Goal: Task Accomplishment & Management: Complete application form

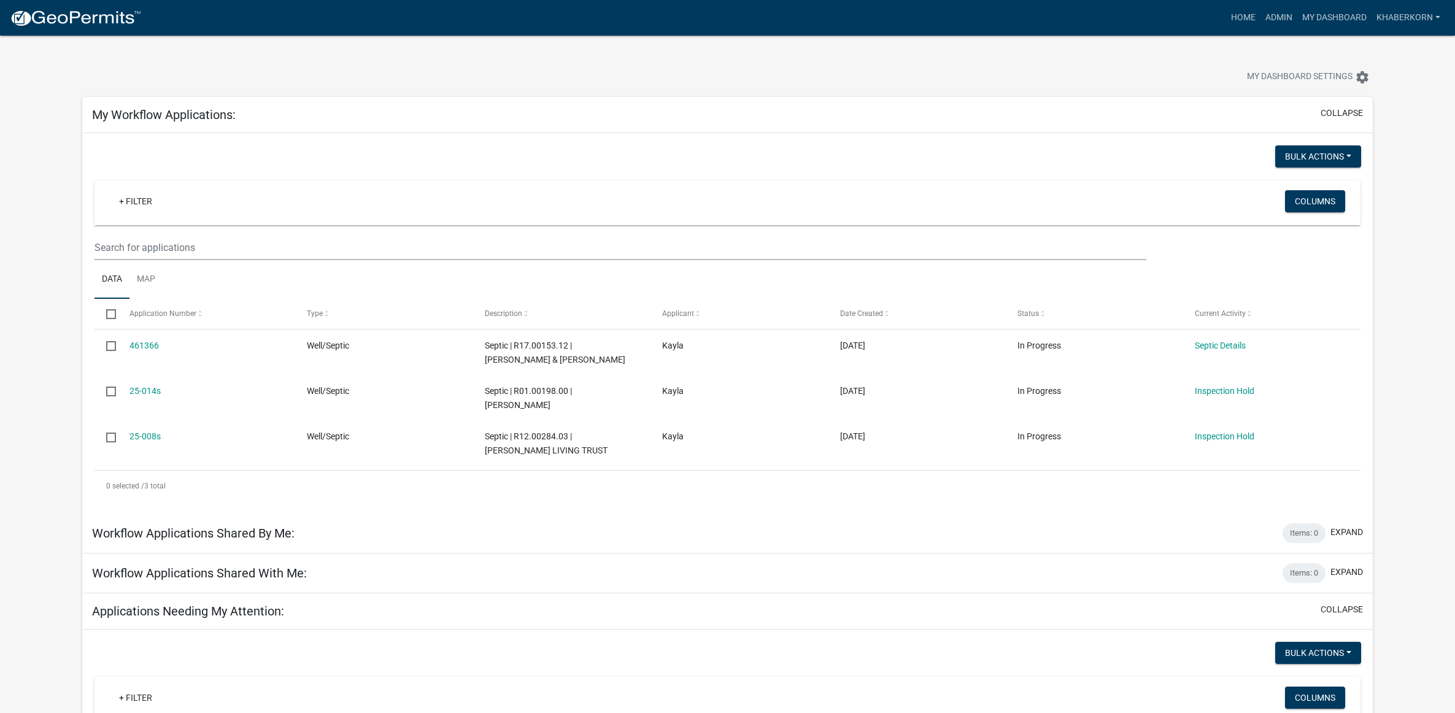
scroll to position [671, 0]
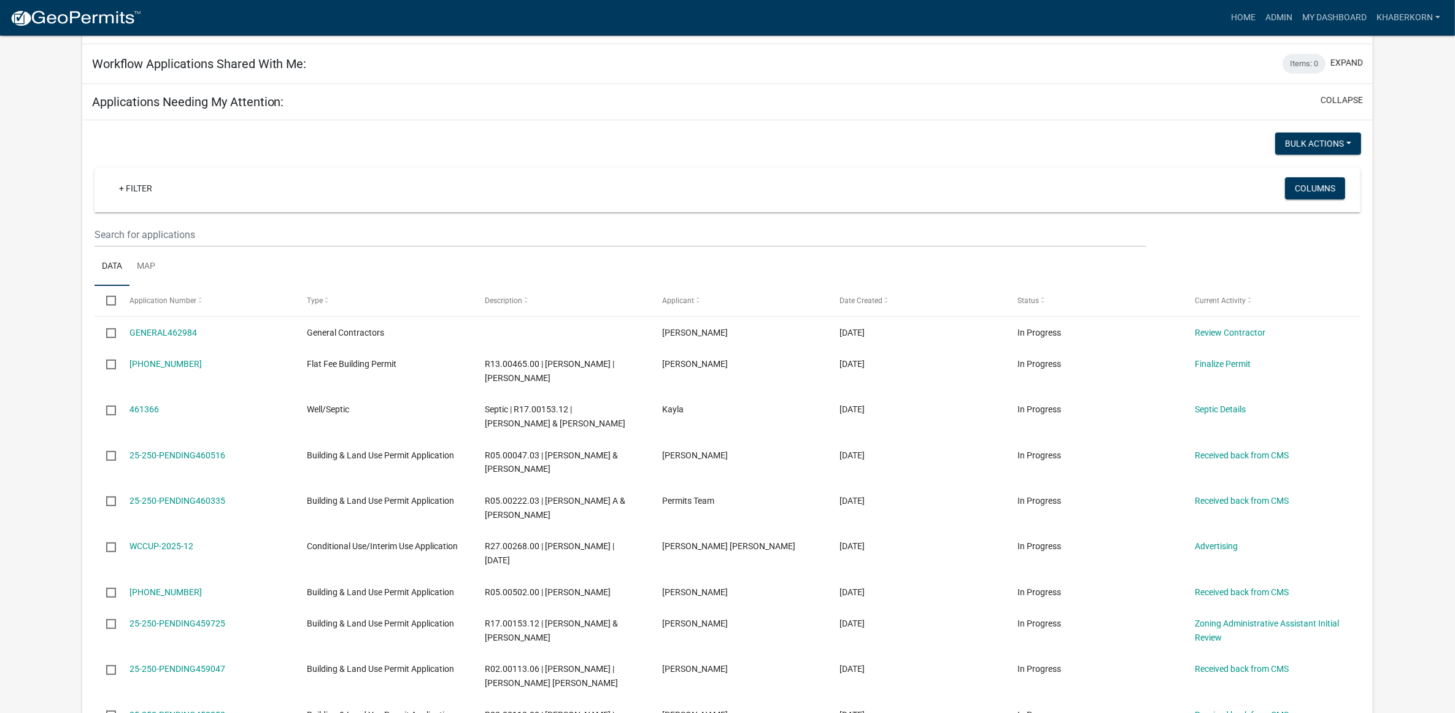
scroll to position [516, 0]
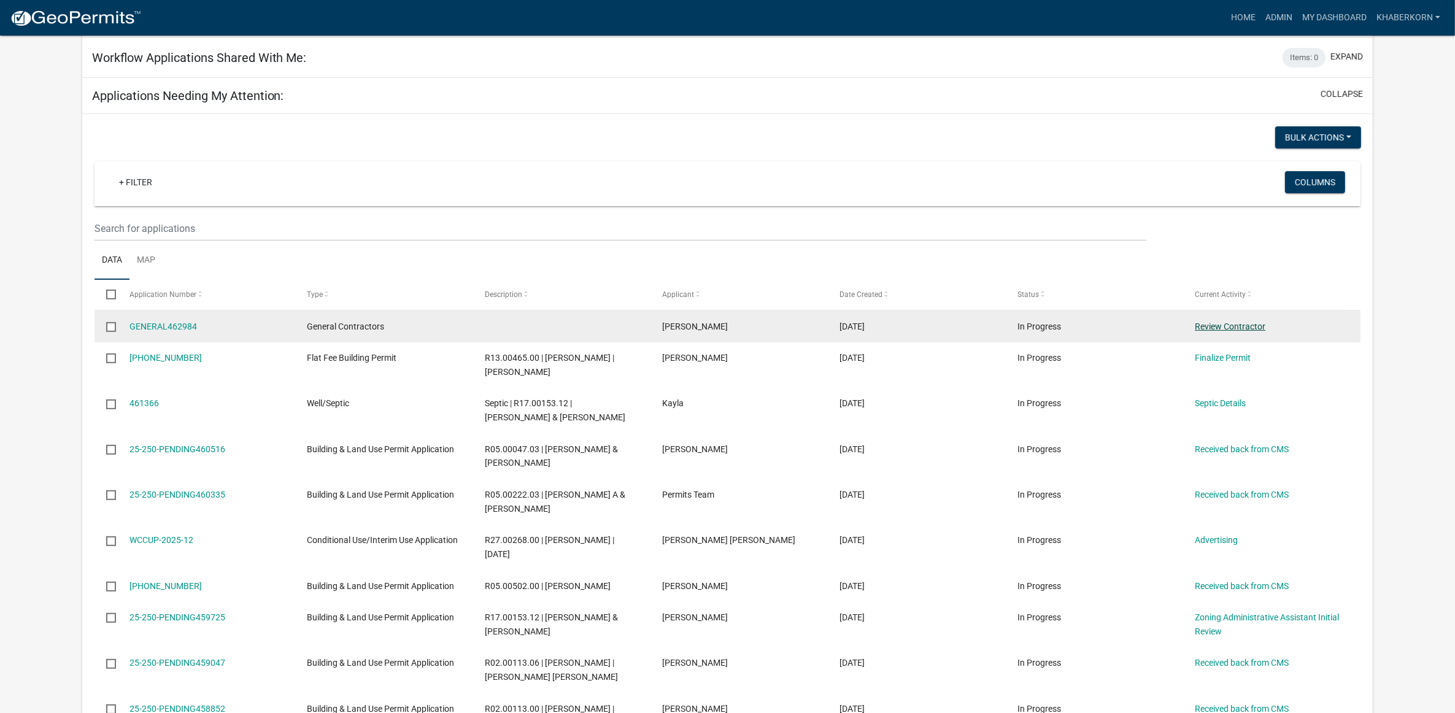
click at [1199, 327] on link "Review Contractor" at bounding box center [1230, 327] width 71 height 10
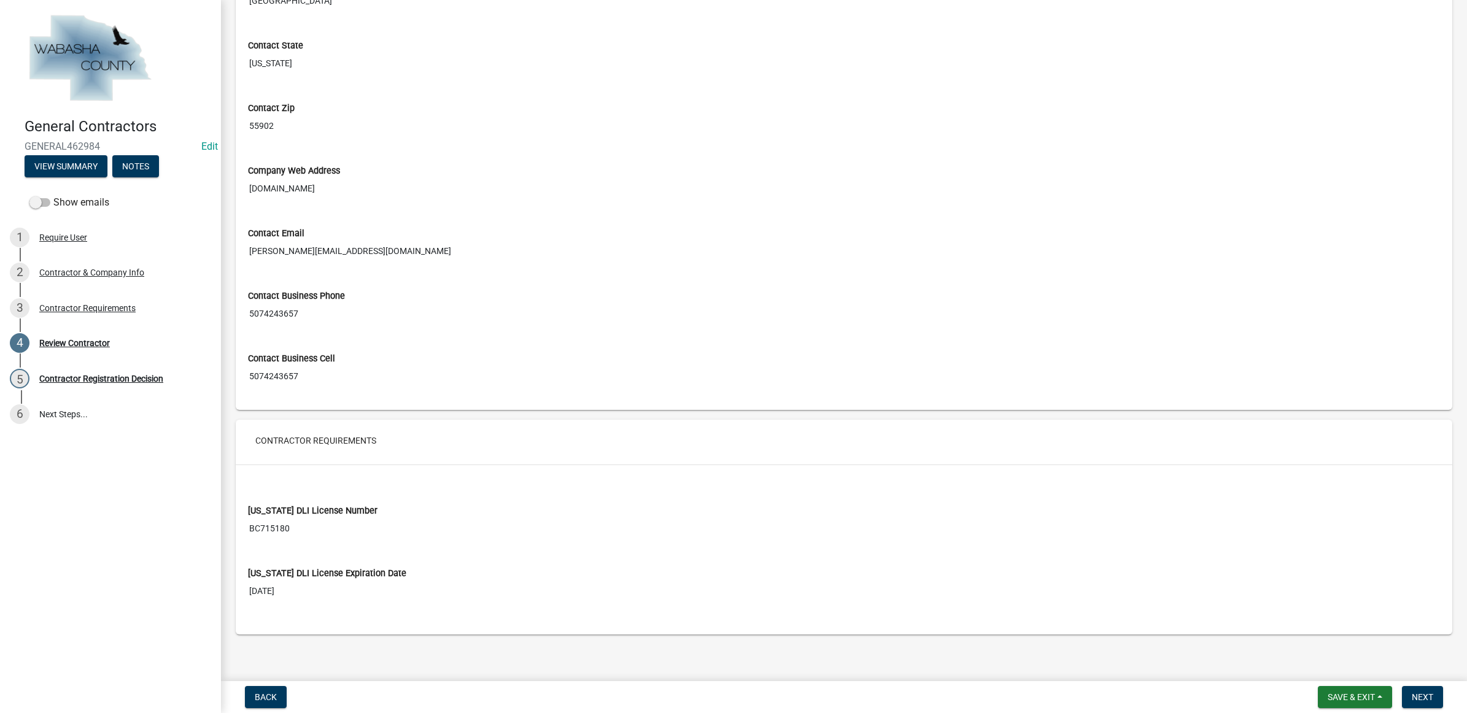
scroll to position [582, 0]
click at [281, 517] on input "BC715180" at bounding box center [844, 522] width 1192 height 23
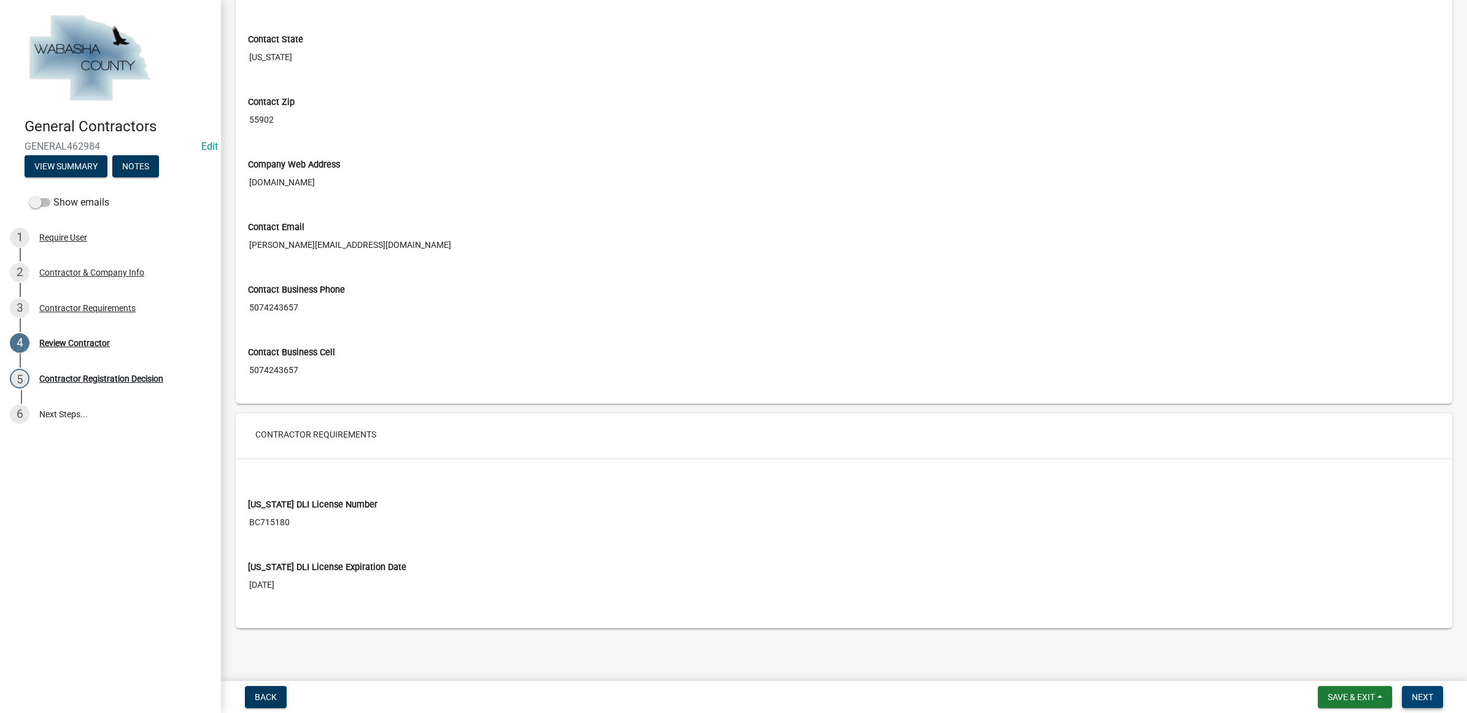
click at [1415, 695] on span "Next" at bounding box center [1422, 697] width 21 height 10
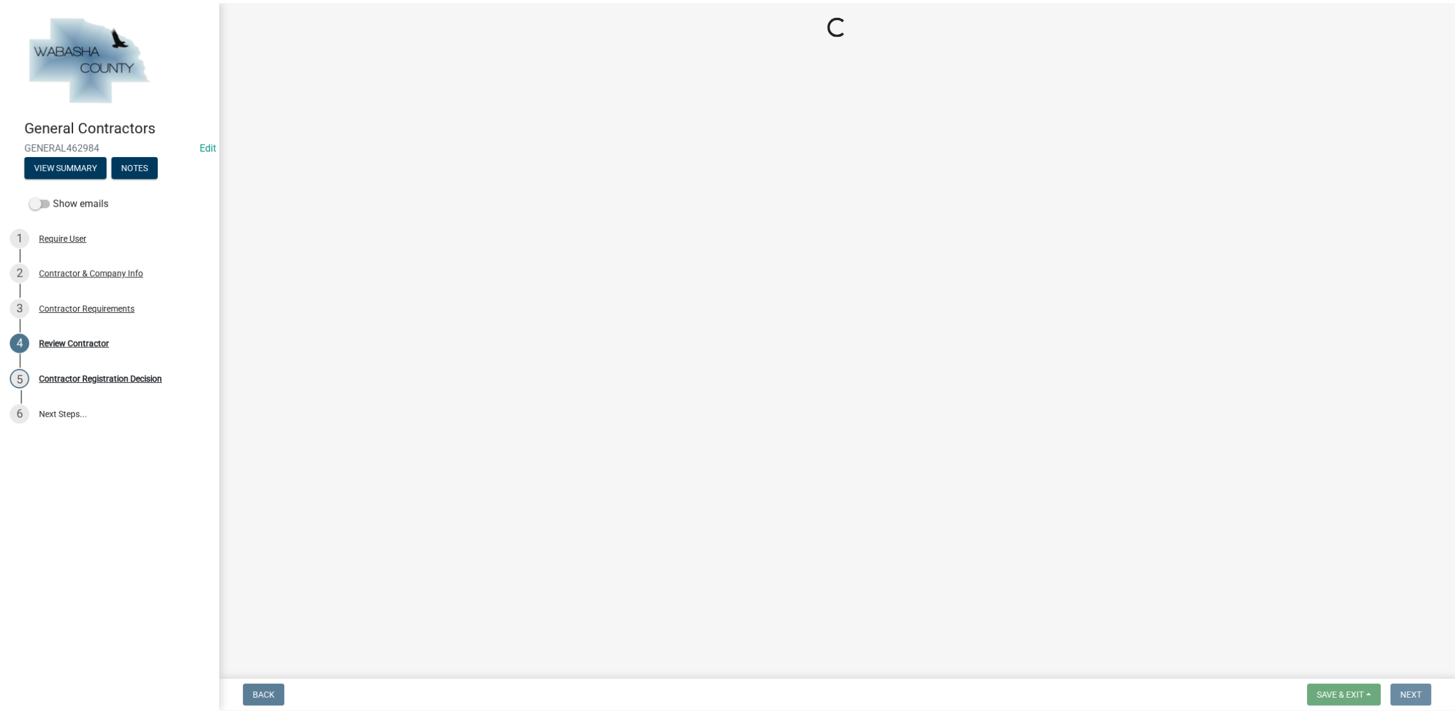
scroll to position [0, 0]
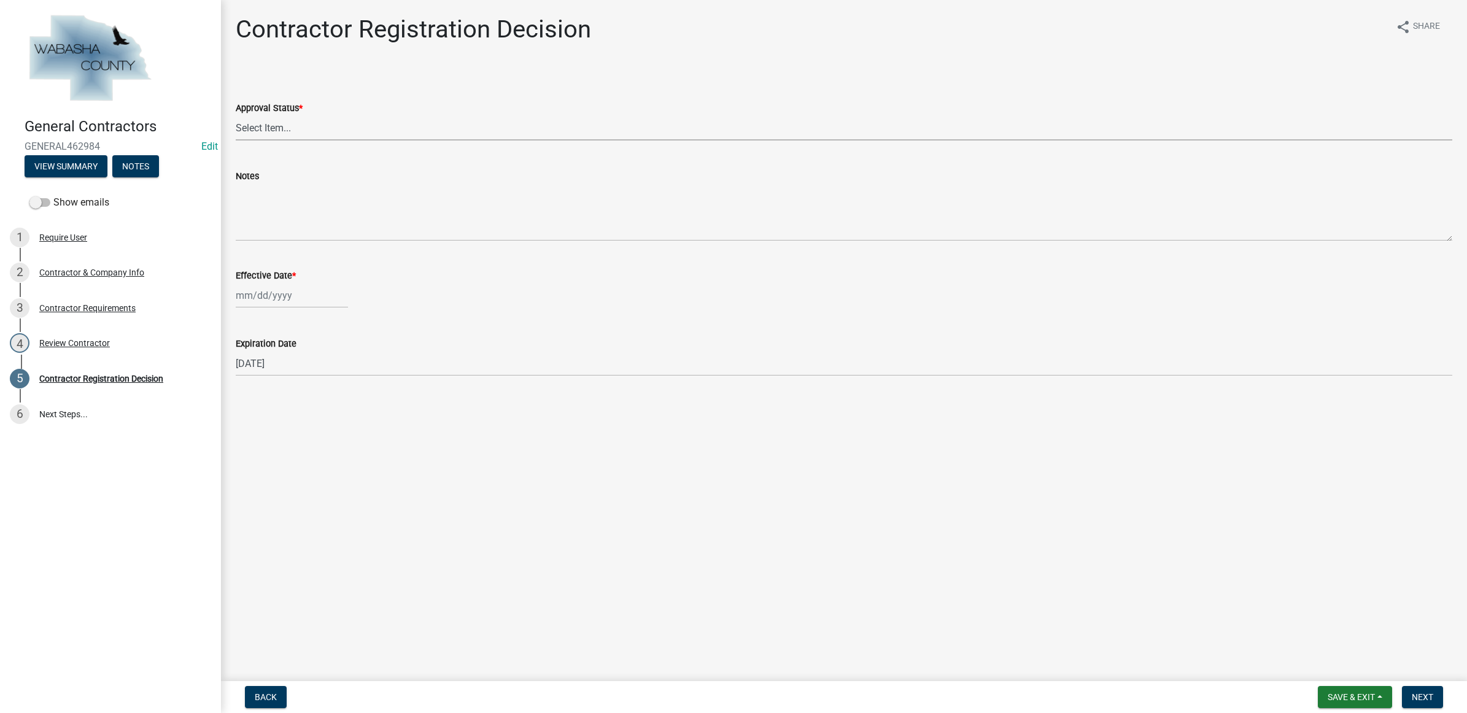
click at [369, 129] on select "Select Item... Approved Denied" at bounding box center [844, 127] width 1217 height 25
click at [236, 115] on select "Select Item... Approved Denied" at bounding box center [844, 127] width 1217 height 25
select select "4b86b809-39dd-4c68-9f3d-fdb3e7050482"
click at [311, 286] on div at bounding box center [292, 295] width 112 height 25
select select "8"
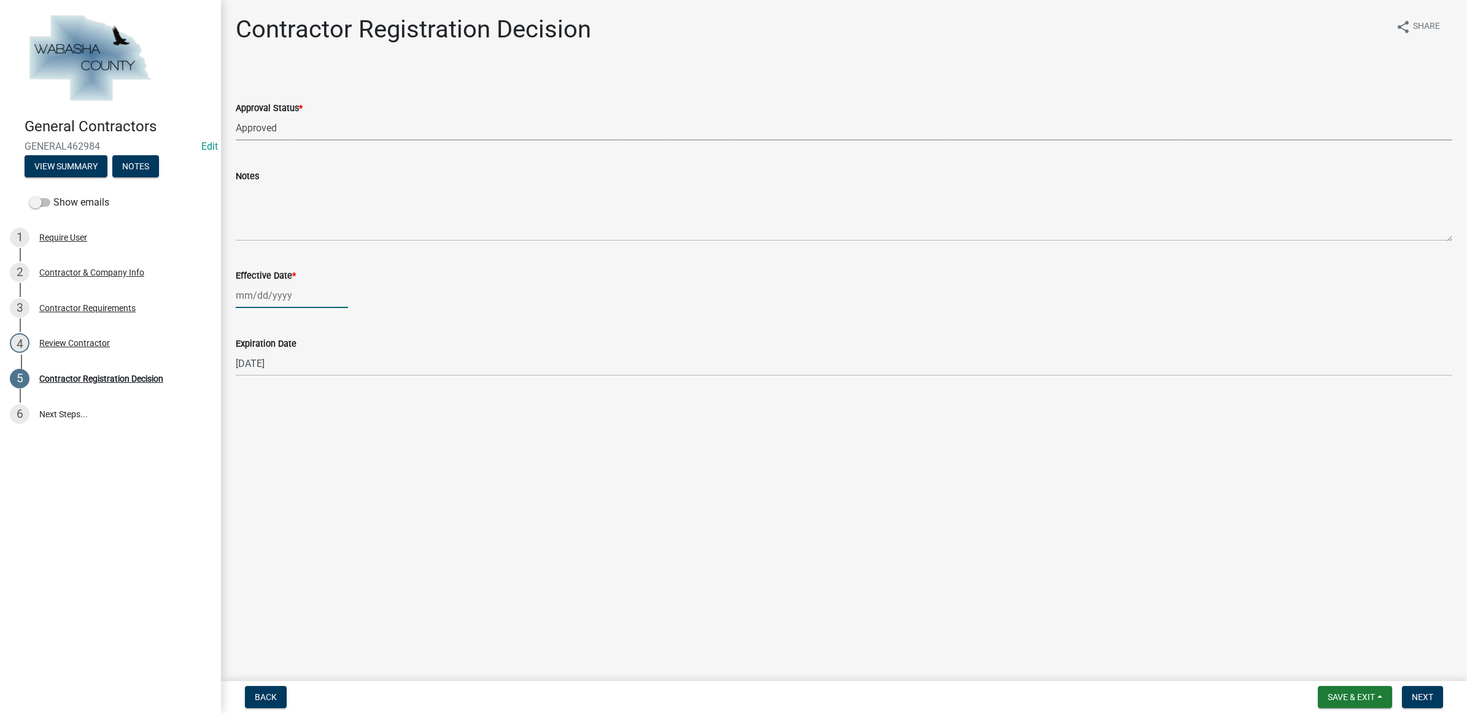
select select "2025"
click at [295, 393] on div "13" at bounding box center [287, 400] width 20 height 20
type input "[DATE]"
click at [1416, 691] on button "Next" at bounding box center [1422, 697] width 41 height 22
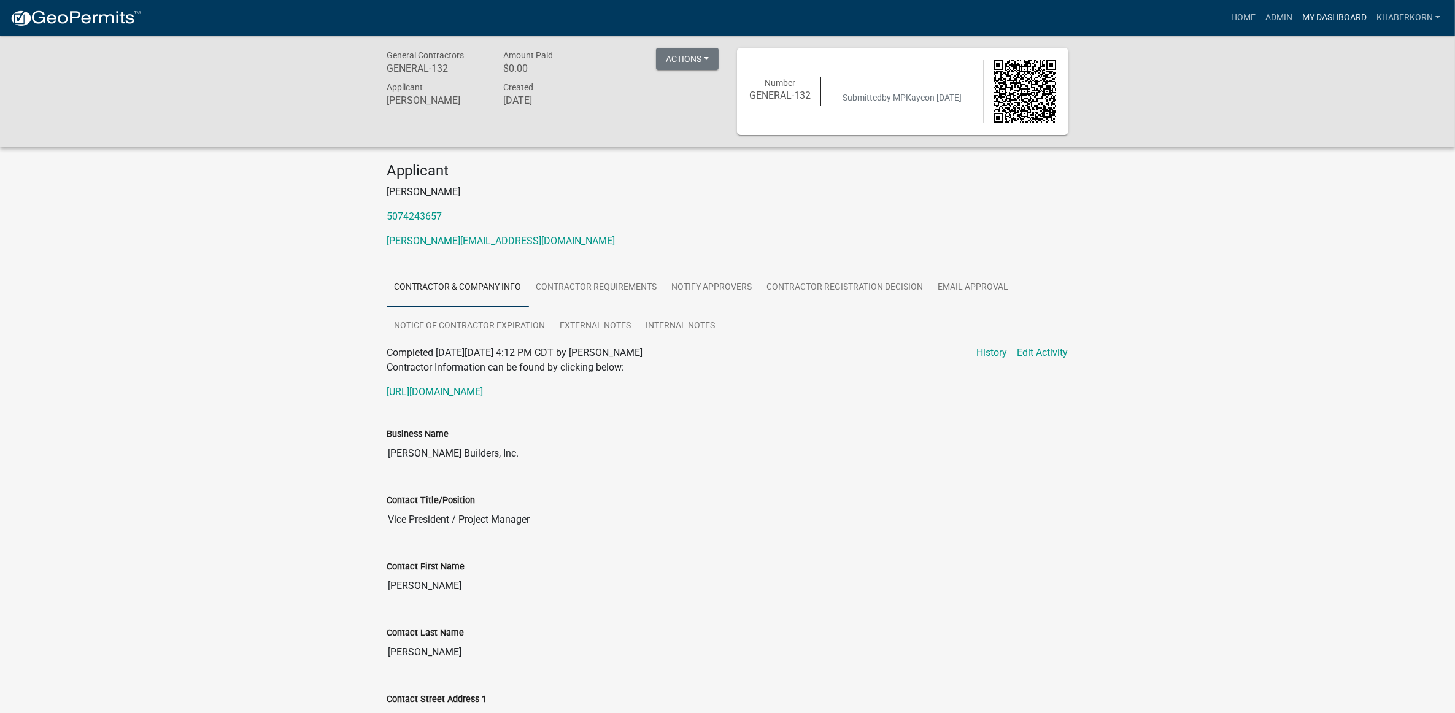
click at [1314, 19] on link "My Dashboard" at bounding box center [1335, 17] width 74 height 23
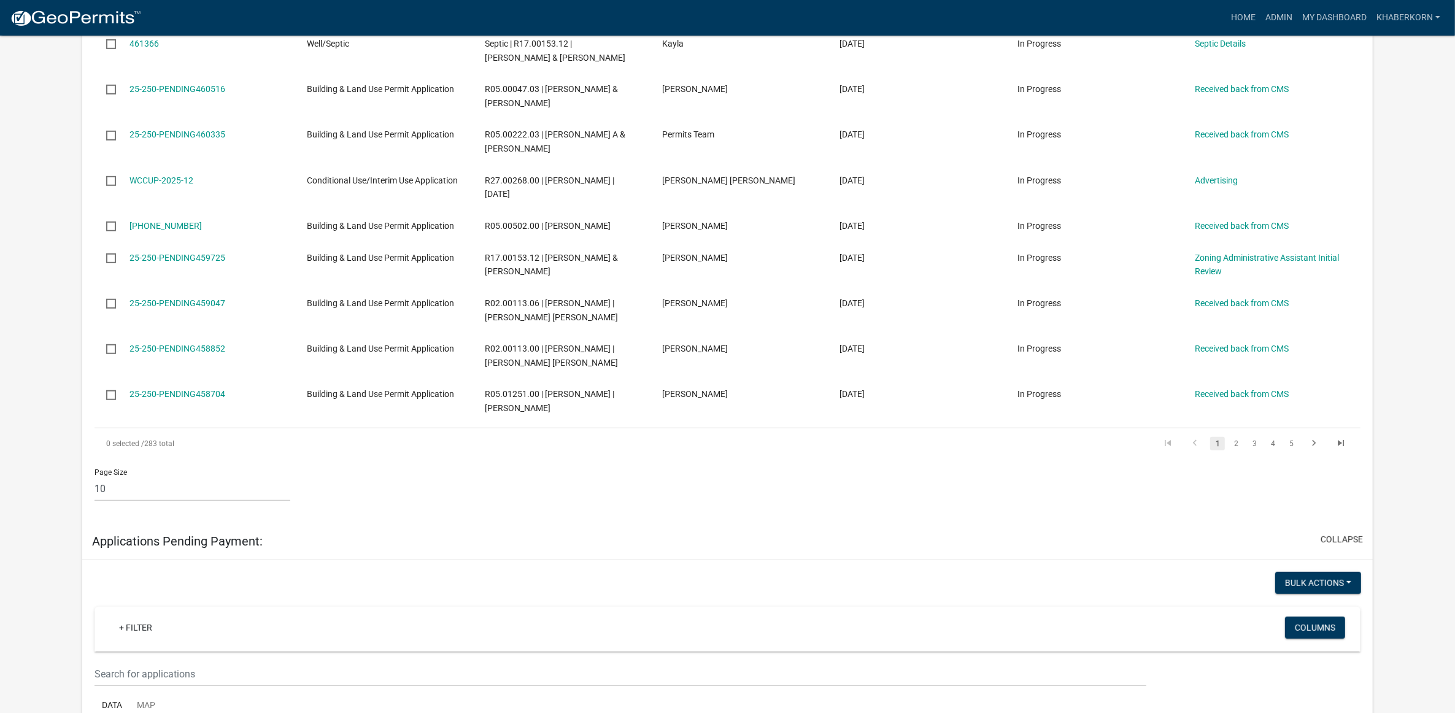
scroll to position [1228, 0]
